Goal: Information Seeking & Learning: Find specific fact

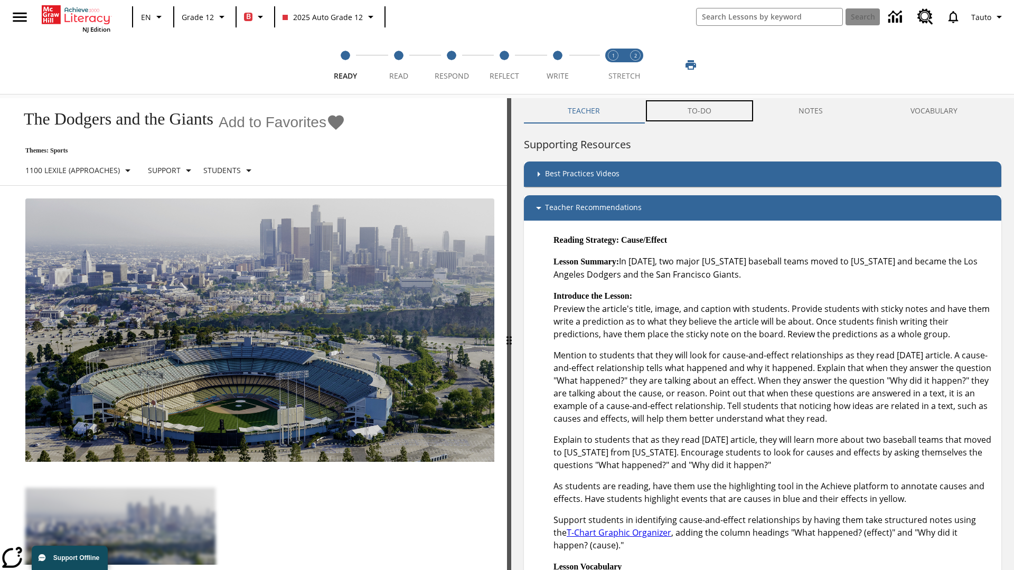
click at [700, 111] on button "TO-DO" at bounding box center [699, 110] width 111 height 25
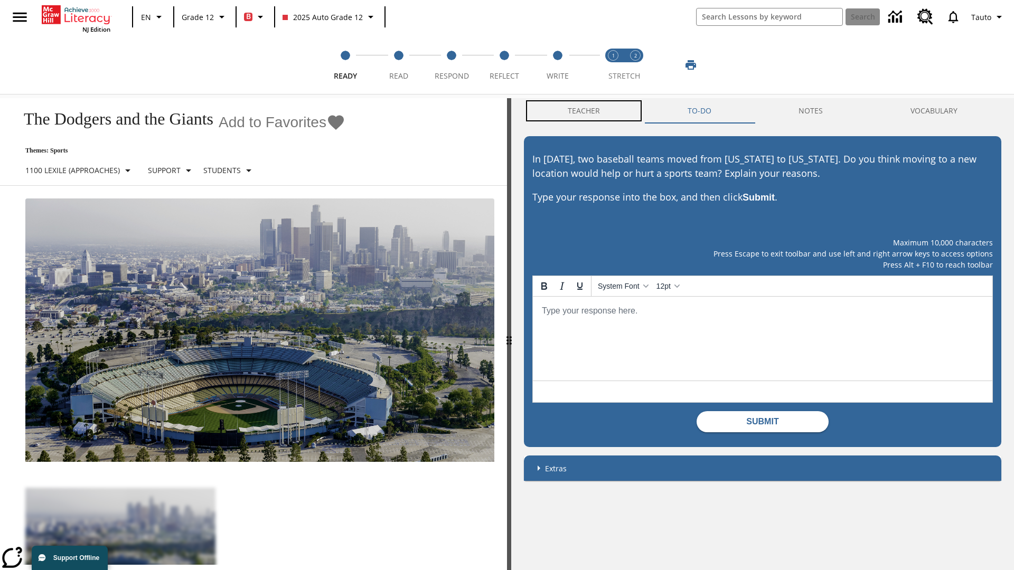
scroll to position [1, 0]
click at [584, 111] on button "Teacher" at bounding box center [584, 110] width 120 height 25
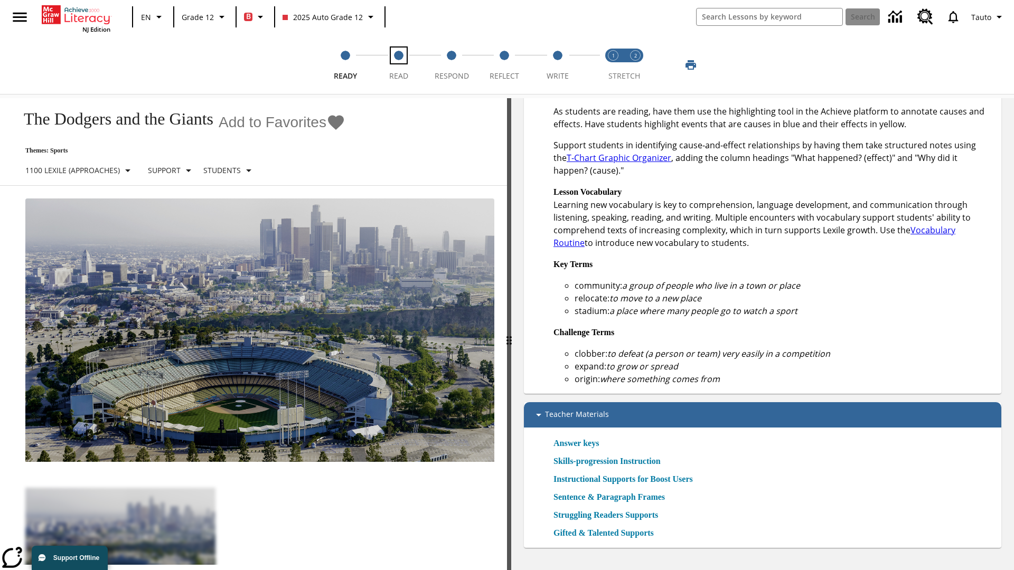
click at [398, 65] on span "Read" at bounding box center [398, 71] width 19 height 19
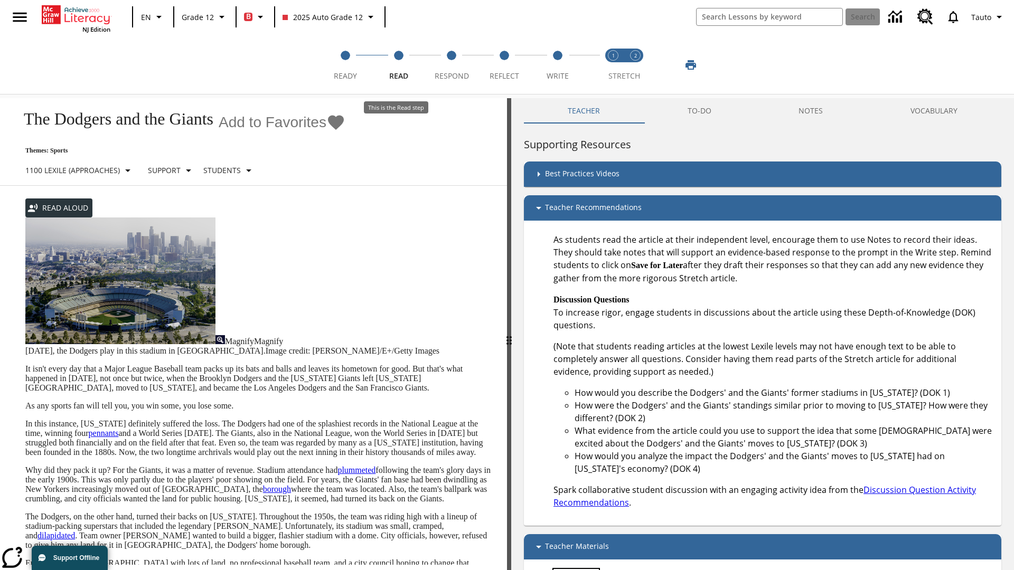
click at [580, 569] on link "Answer keys" at bounding box center [575, 575] width 45 height 13
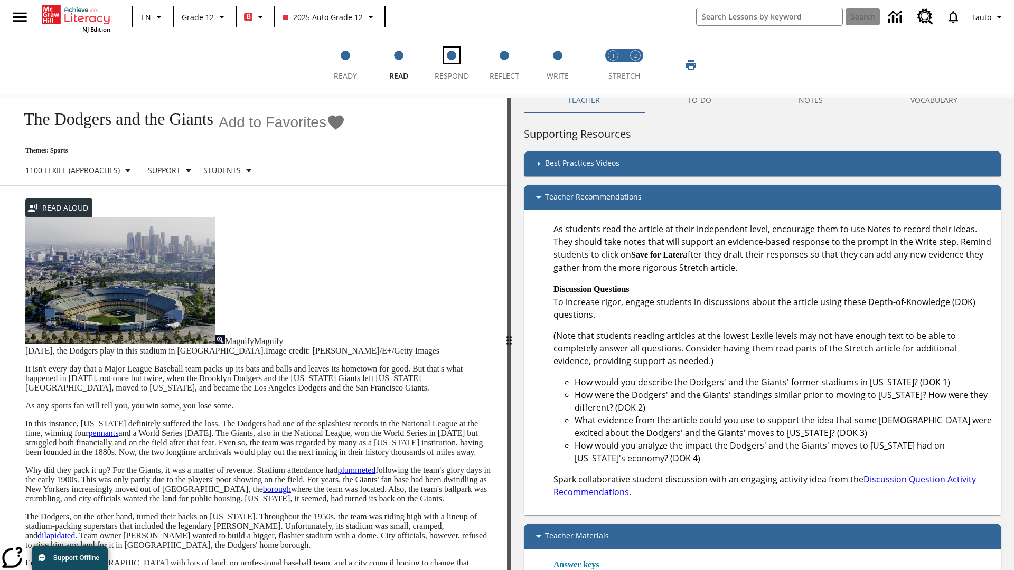
click at [451, 65] on span "Respond" at bounding box center [452, 71] width 34 height 19
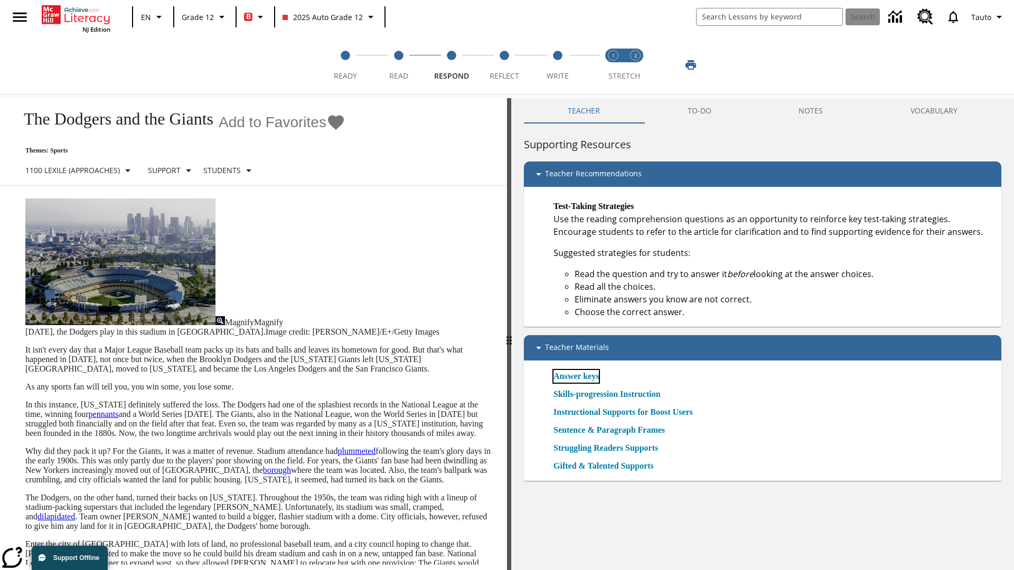
click at [580, 376] on link "Answer keys" at bounding box center [575, 376] width 45 height 13
click at [504, 65] on span "Reflect" at bounding box center [504, 71] width 30 height 19
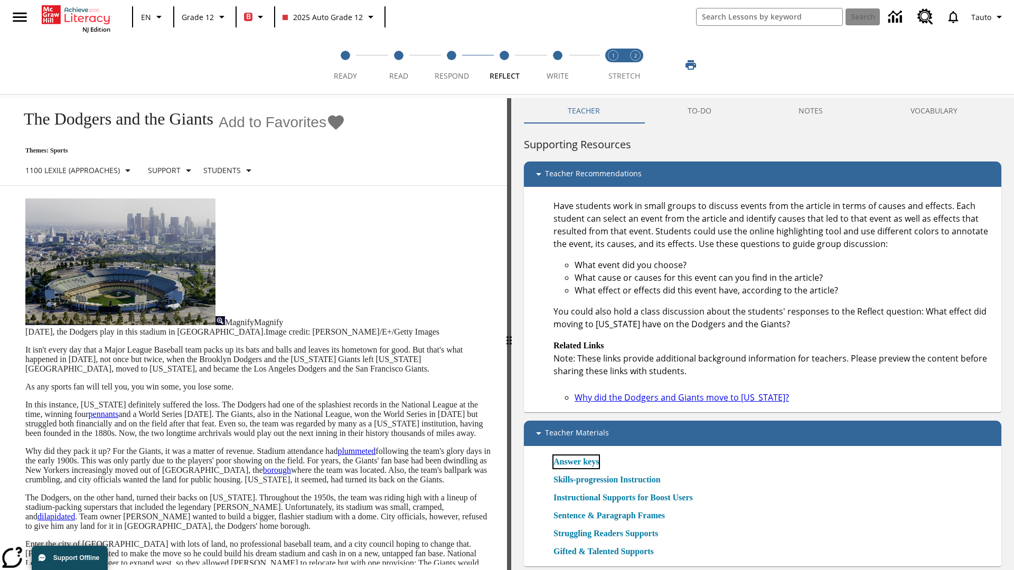
click at [580, 461] on link "Answer keys" at bounding box center [575, 462] width 45 height 13
